Goal: Task Accomplishment & Management: Use online tool/utility

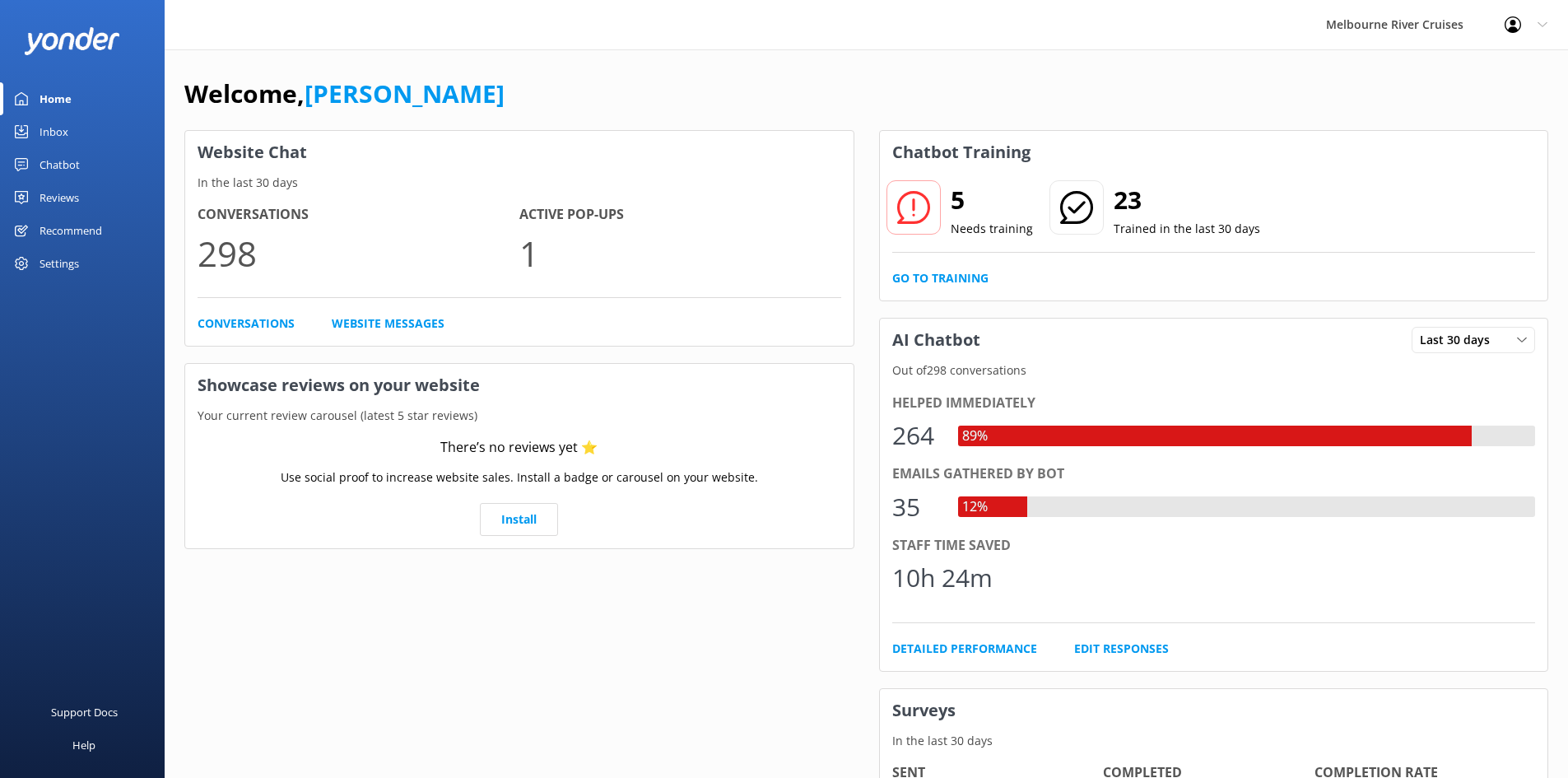
click at [67, 135] on div "Inbox" at bounding box center [53, 132] width 29 height 33
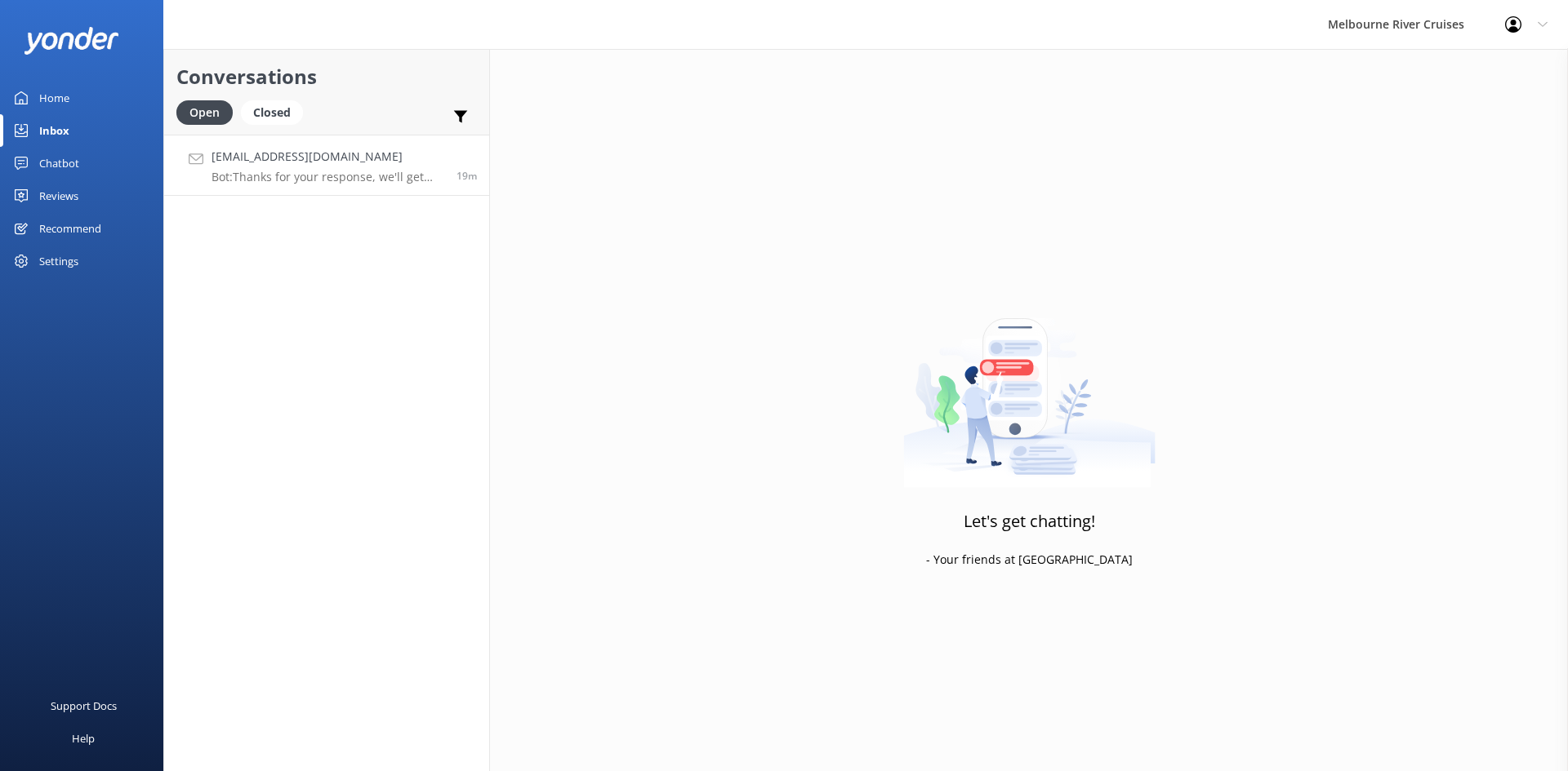
click at [339, 167] on div "[EMAIL_ADDRESS][DOMAIN_NAME] Bot: Thanks for your response, we'll get back to y…" at bounding box center [328, 165] width 233 height 35
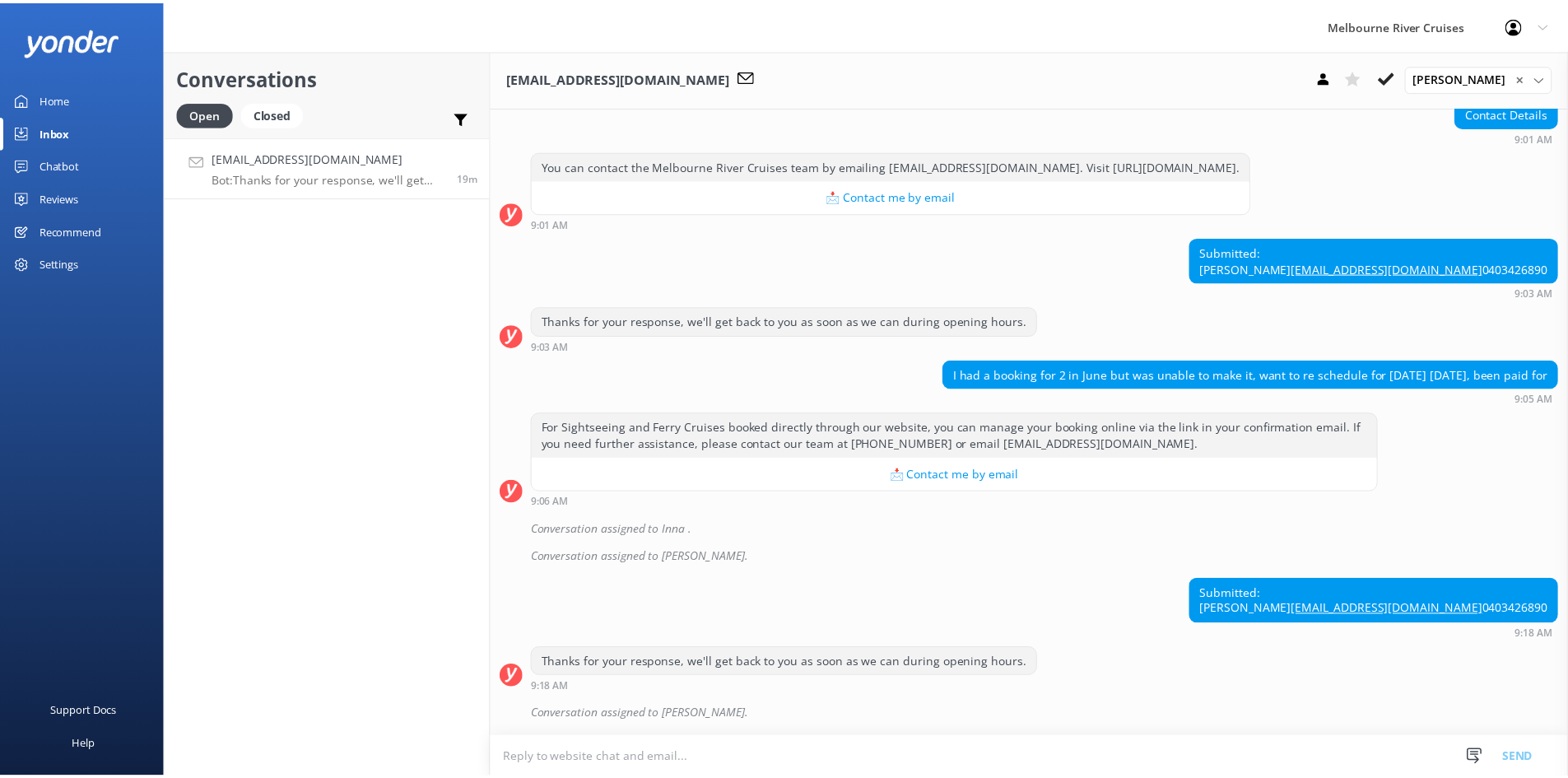
scroll to position [254, 0]
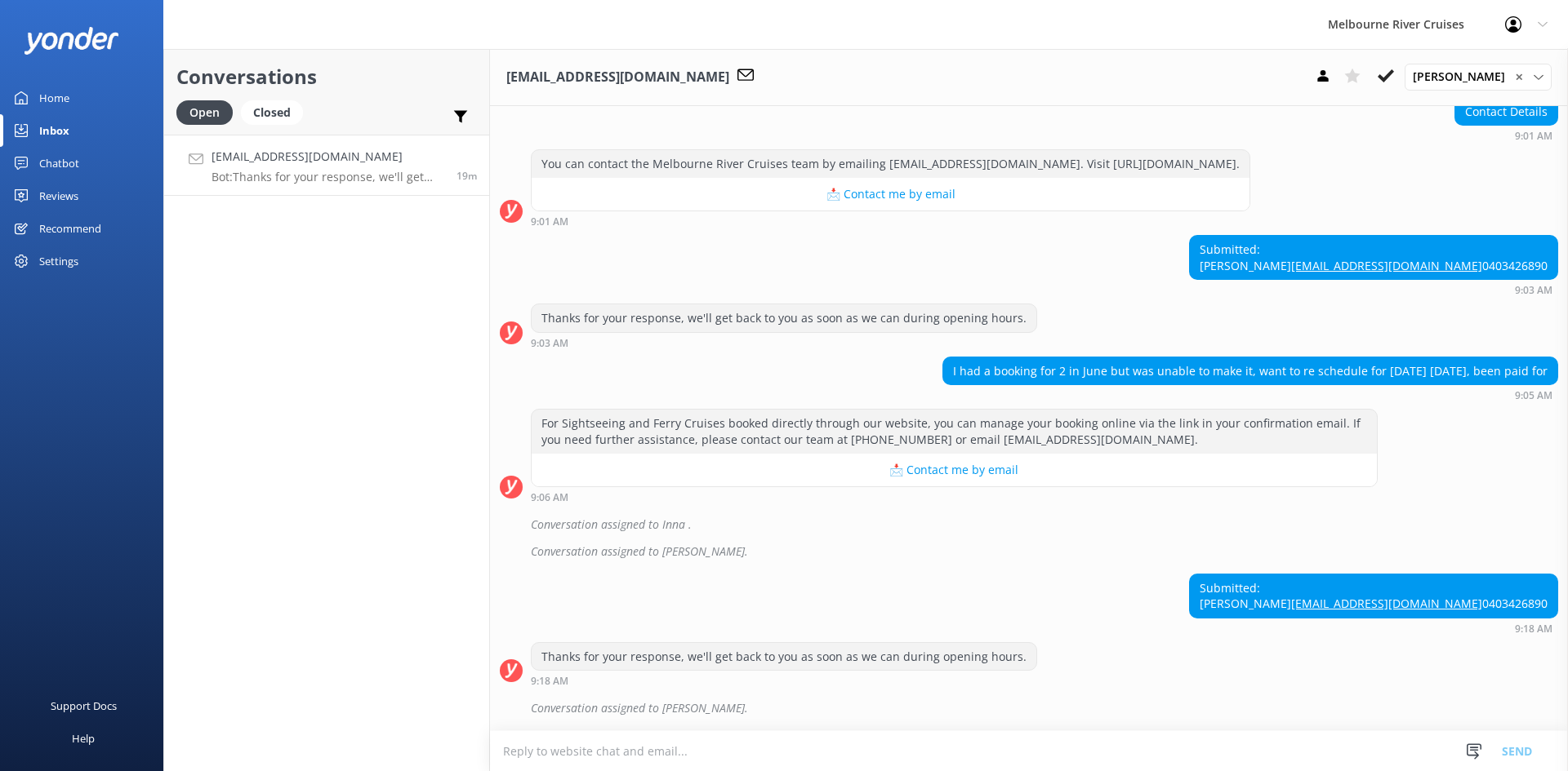
click at [86, 155] on link "Chatbot" at bounding box center [81, 163] width 163 height 33
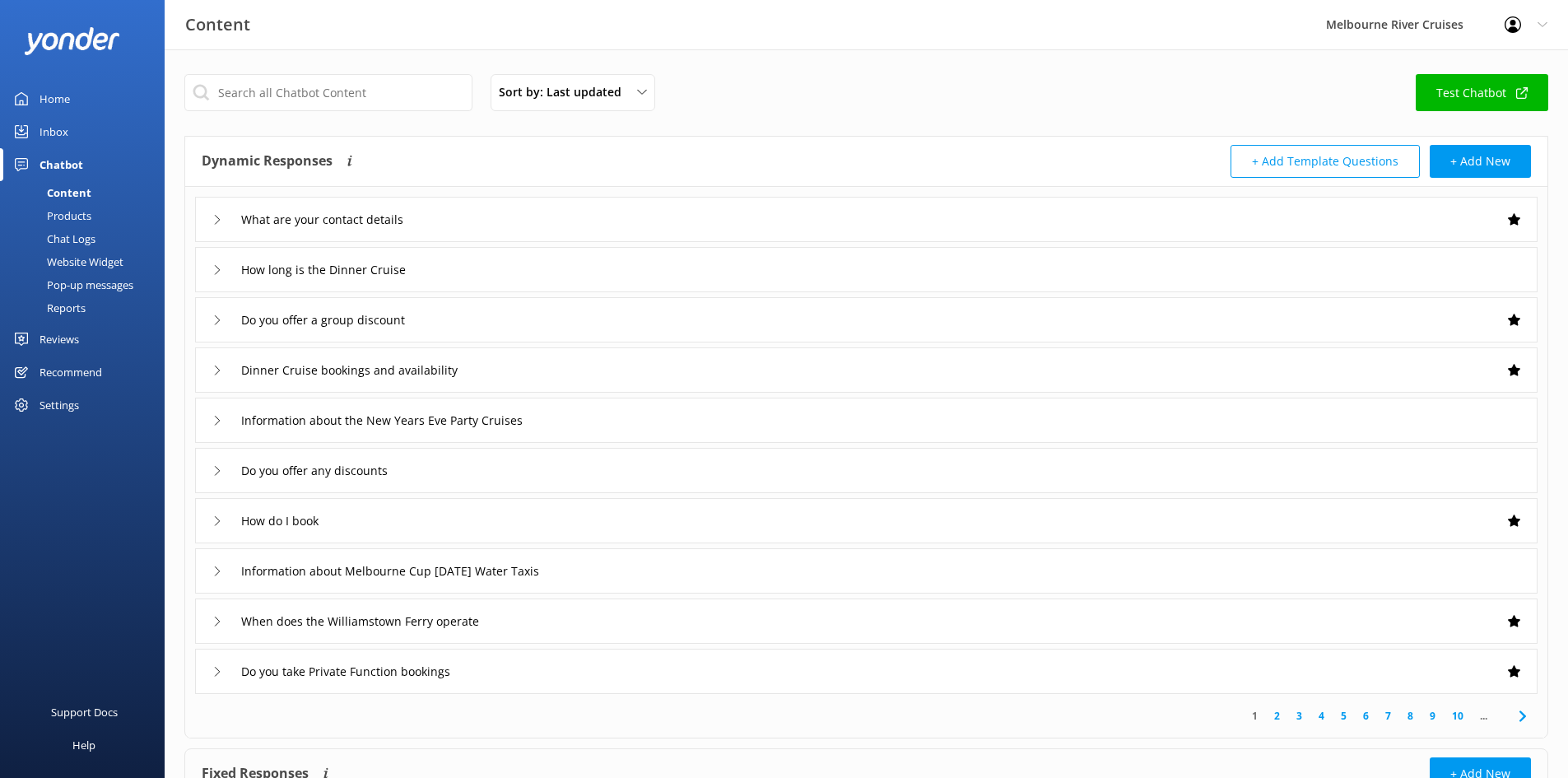
click at [74, 130] on link "Inbox" at bounding box center [82, 132] width 165 height 33
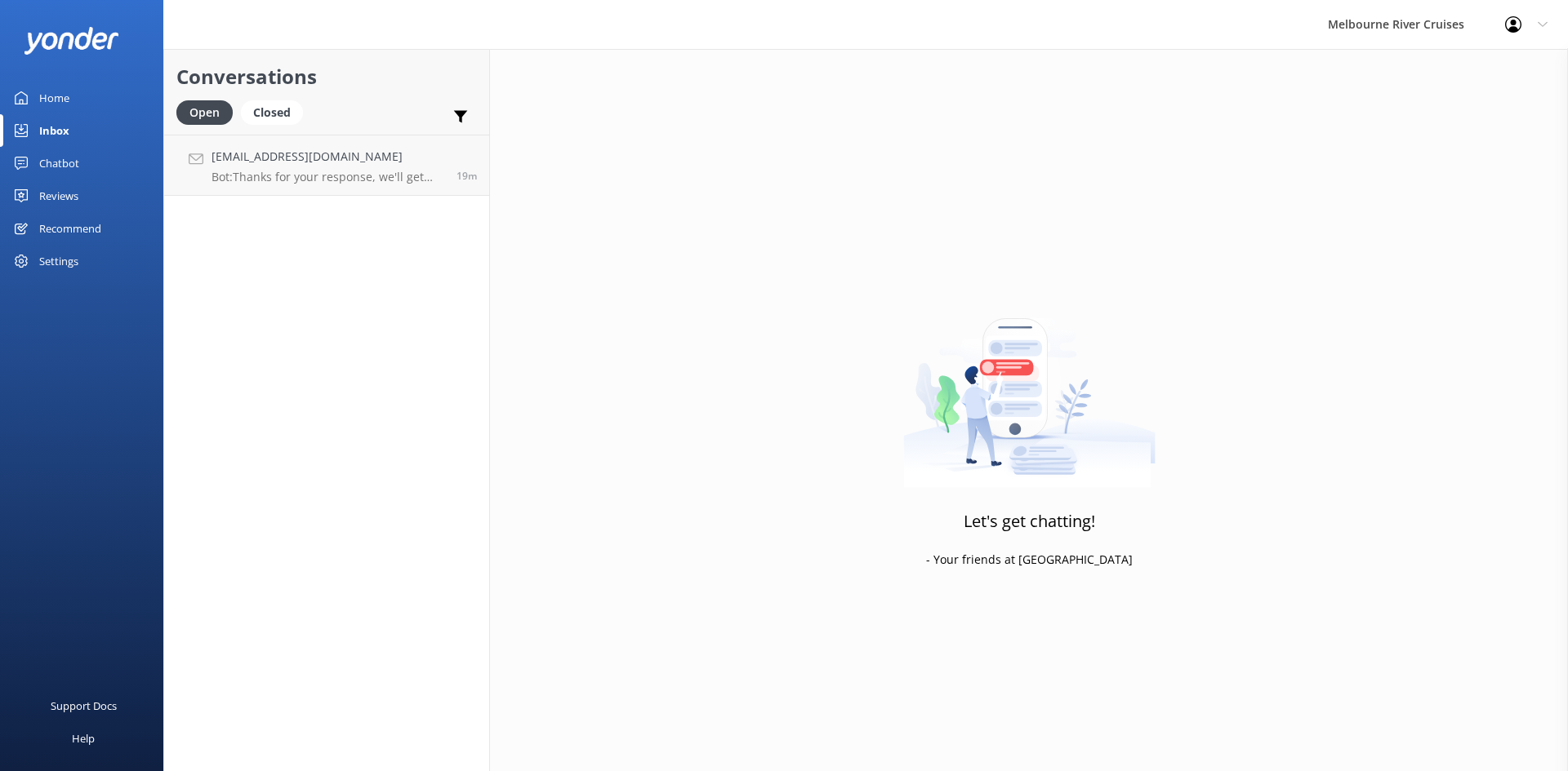
click at [97, 98] on link "Home" at bounding box center [81, 98] width 163 height 33
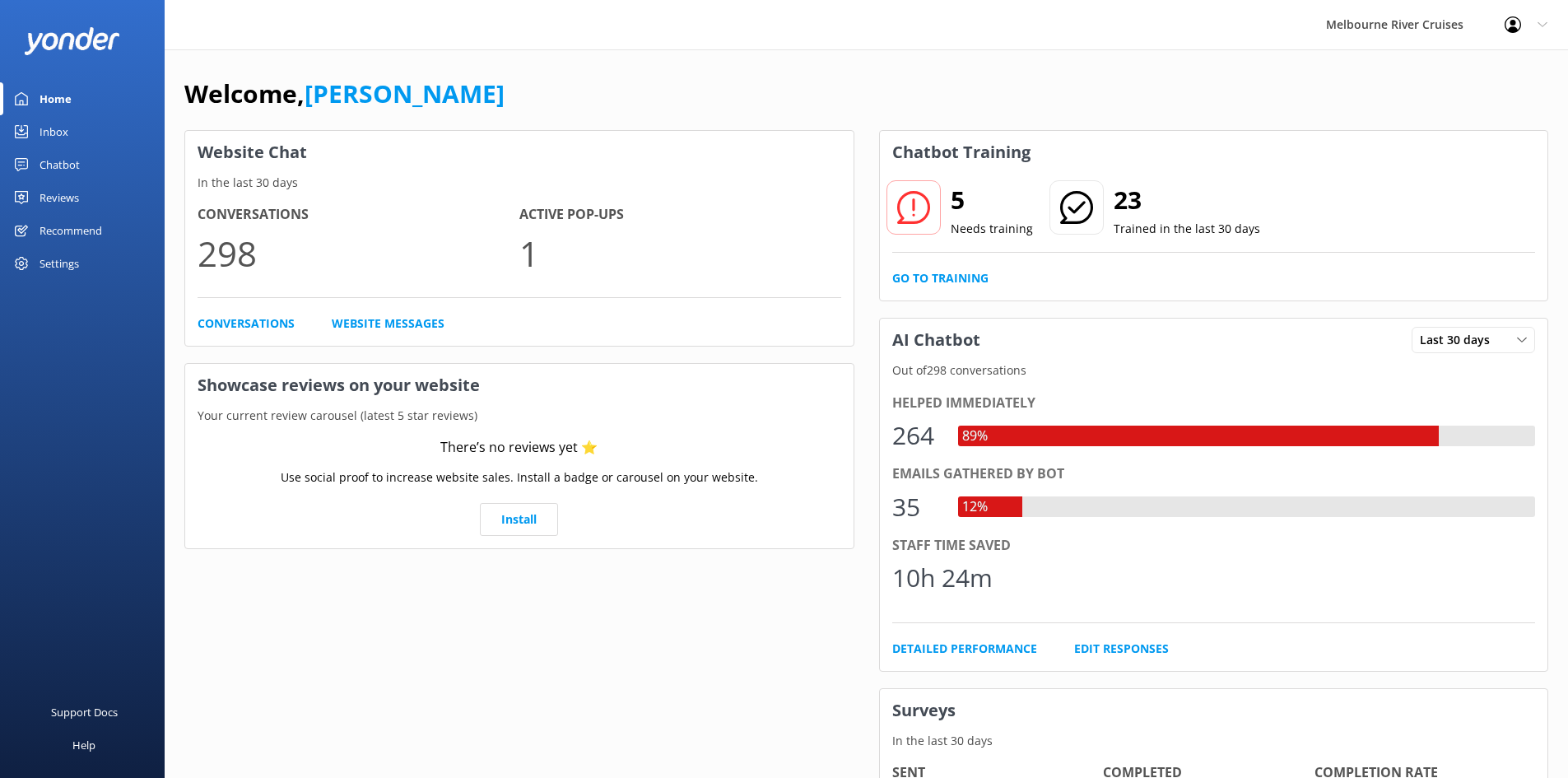
click at [68, 132] on link "Inbox" at bounding box center [82, 132] width 165 height 33
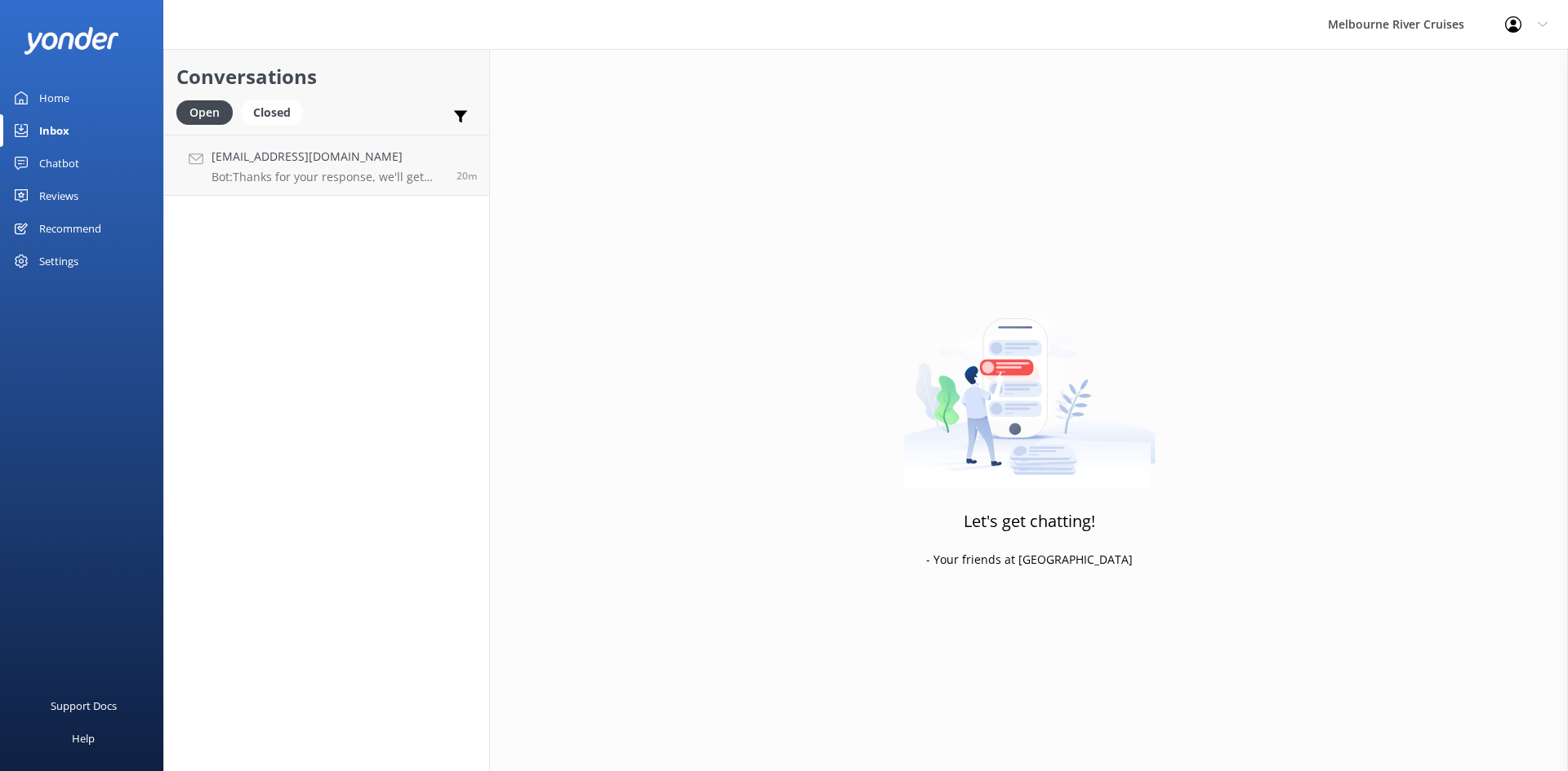
click at [63, 108] on div "Home" at bounding box center [54, 98] width 30 height 33
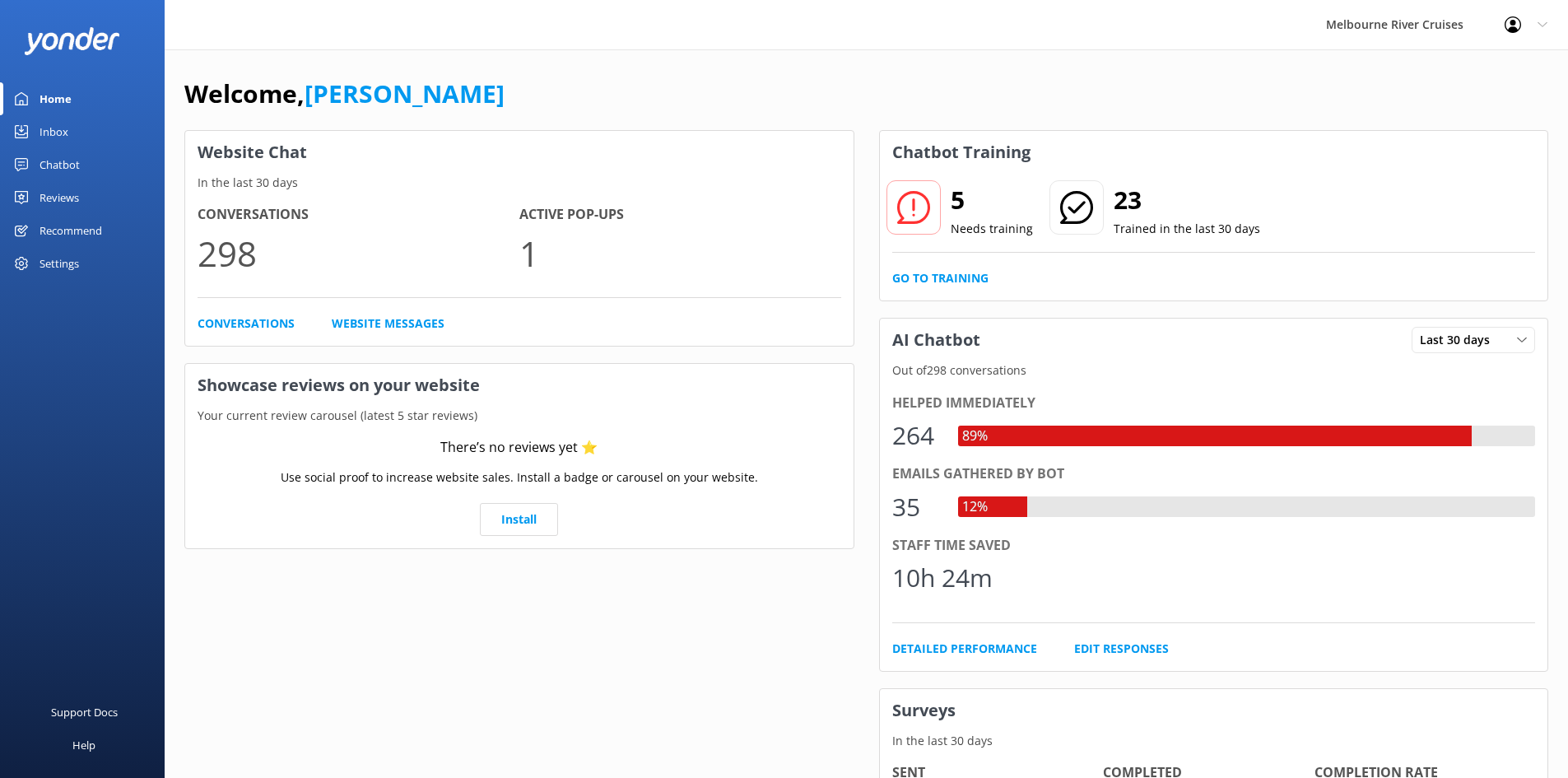
click at [63, 132] on div "Inbox" at bounding box center [53, 132] width 29 height 33
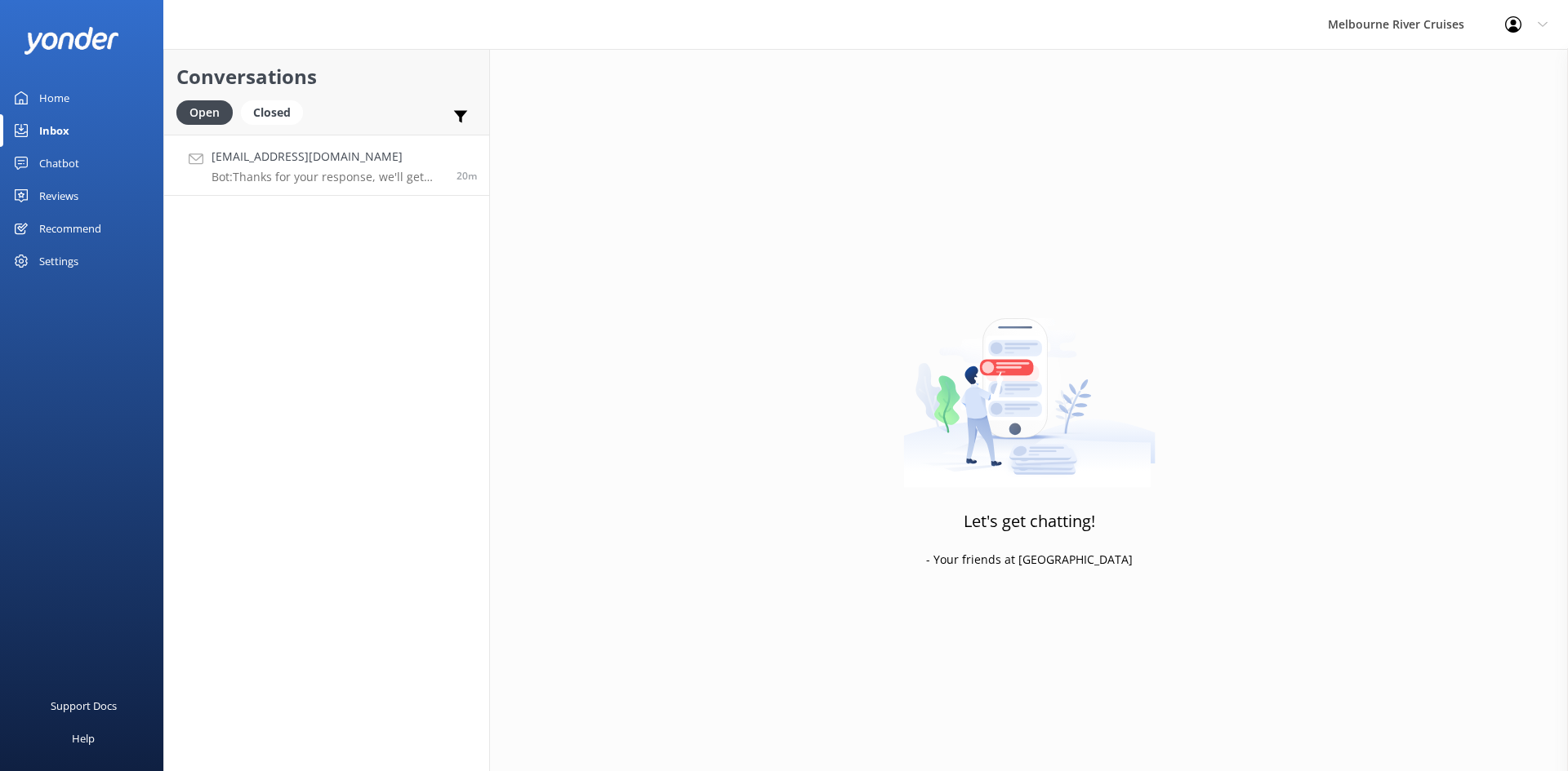
click at [323, 164] on h4 "[EMAIL_ADDRESS][DOMAIN_NAME]" at bounding box center [328, 157] width 233 height 18
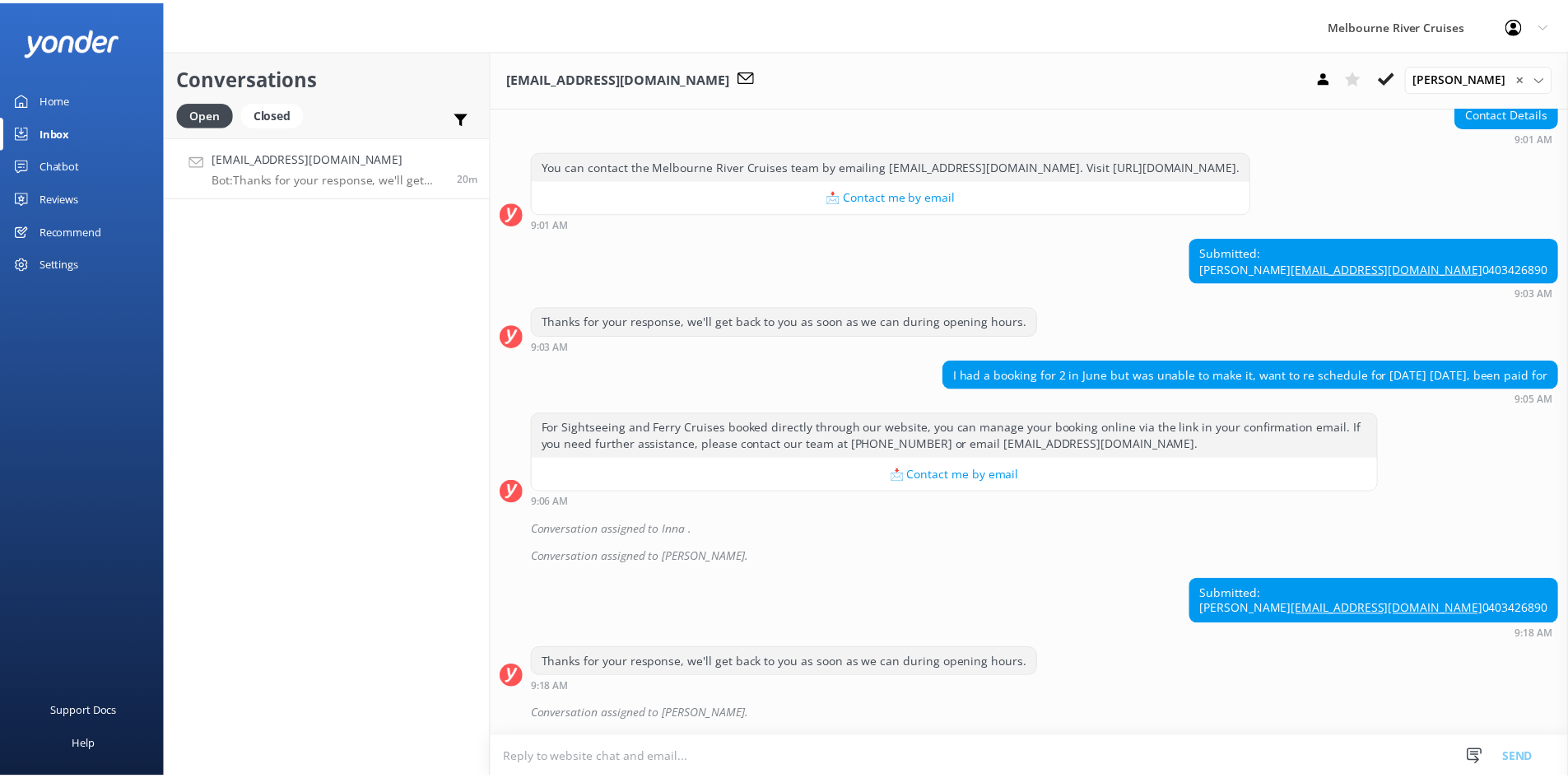
scroll to position [254, 0]
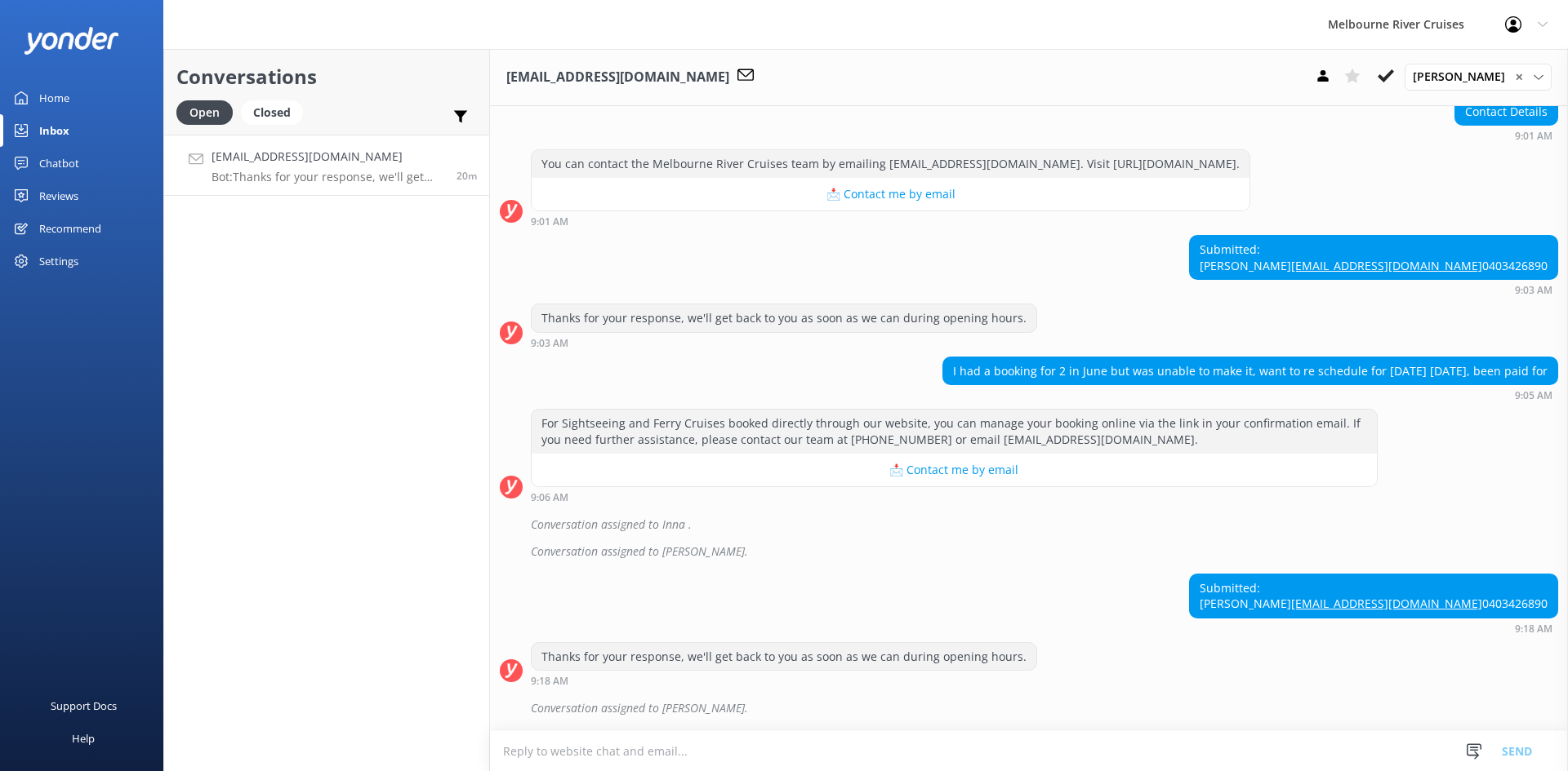
click at [47, 89] on div "Home" at bounding box center [54, 98] width 30 height 33
